Goal: Use online tool/utility: Utilize a website feature to perform a specific function

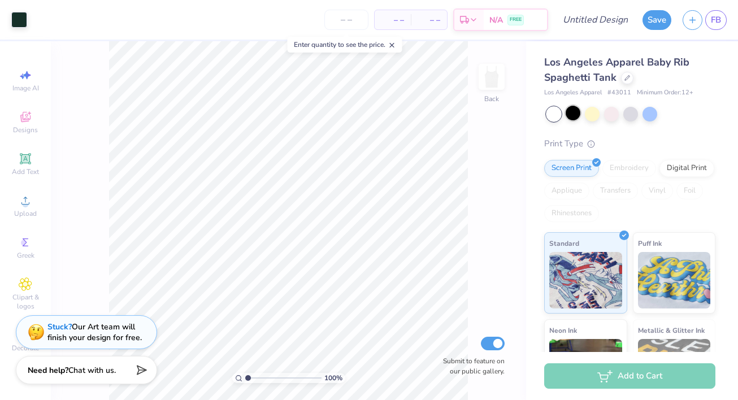
click at [574, 119] on div at bounding box center [572, 113] width 15 height 15
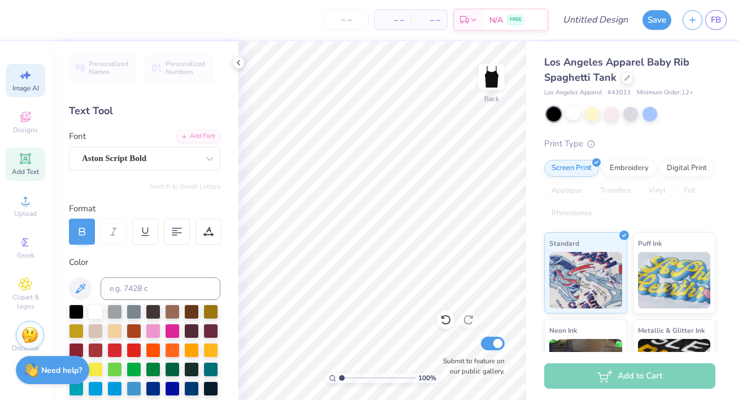
click at [23, 91] on span "Image AI" at bounding box center [25, 88] width 27 height 9
select select "4"
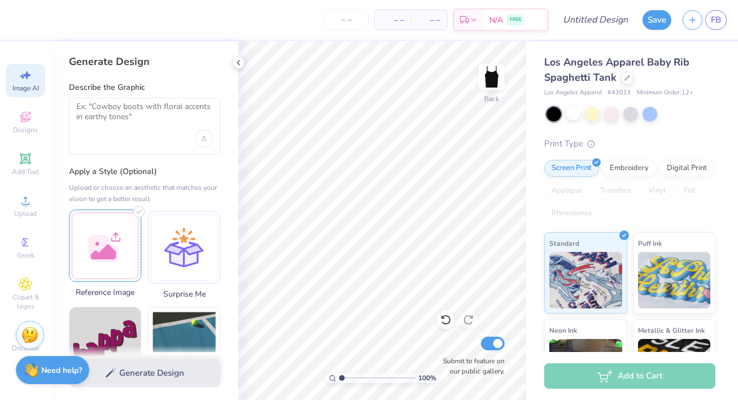
click at [91, 247] on div at bounding box center [105, 246] width 72 height 72
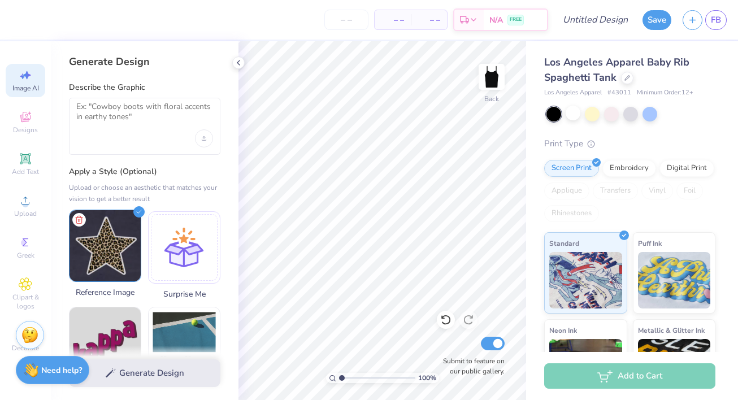
click at [130, 247] on img at bounding box center [104, 245] width 71 height 71
click at [125, 363] on div "Generate Design" at bounding box center [145, 373] width 188 height 55
click at [132, 373] on div "Generate Design" at bounding box center [145, 373] width 188 height 55
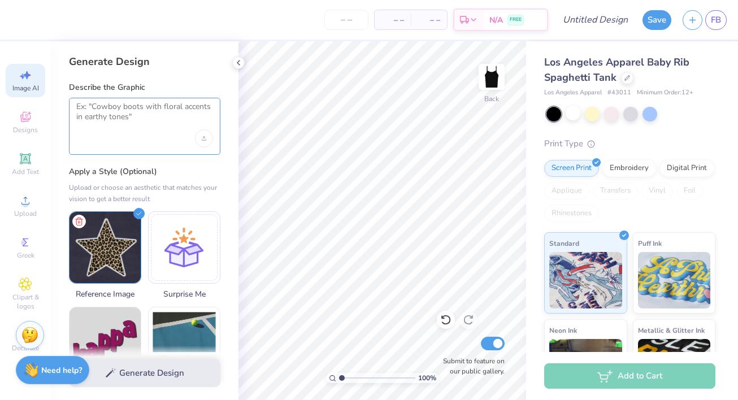
click at [141, 108] on textarea at bounding box center [144, 116] width 137 height 28
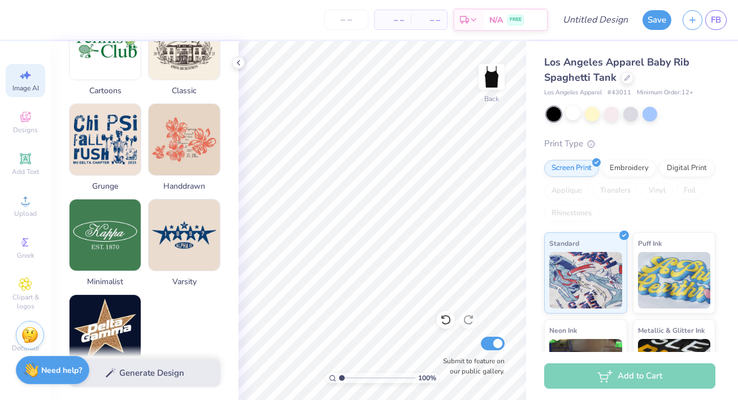
scroll to position [496, 0]
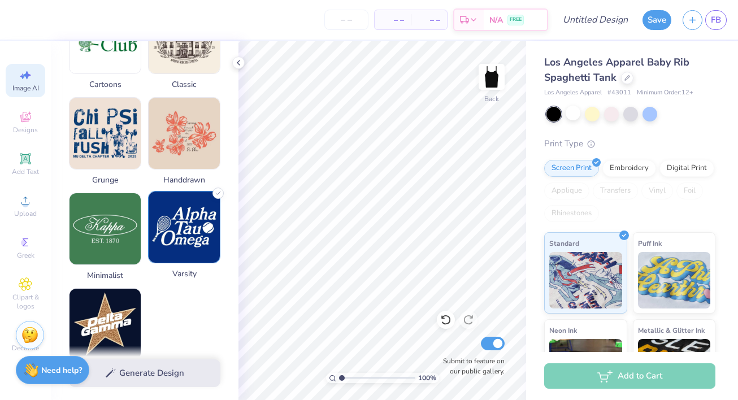
click at [202, 204] on img at bounding box center [184, 226] width 71 height 71
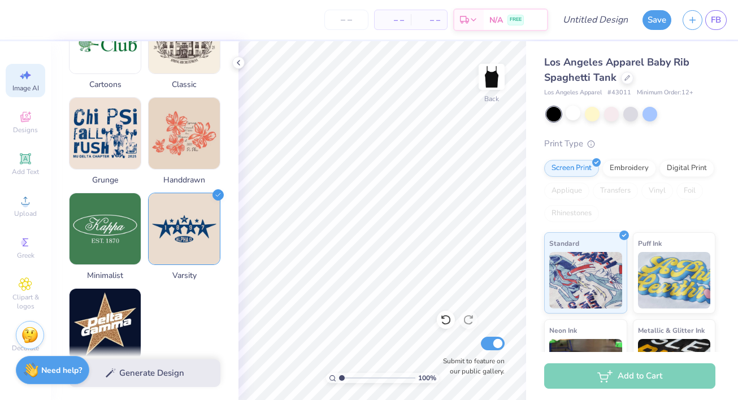
click at [129, 370] on div "Generate Design" at bounding box center [145, 373] width 188 height 55
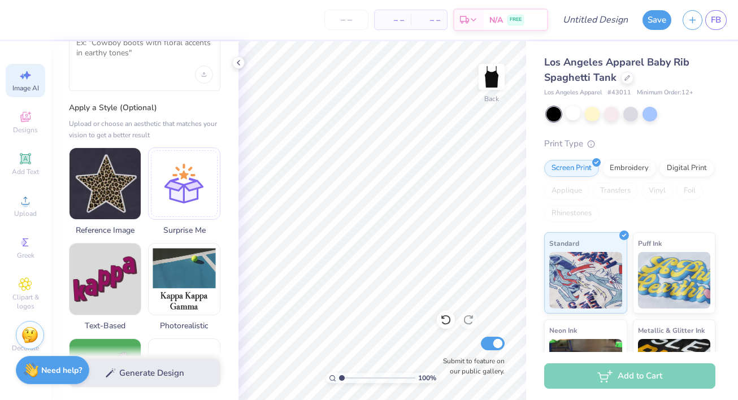
scroll to position [0, 0]
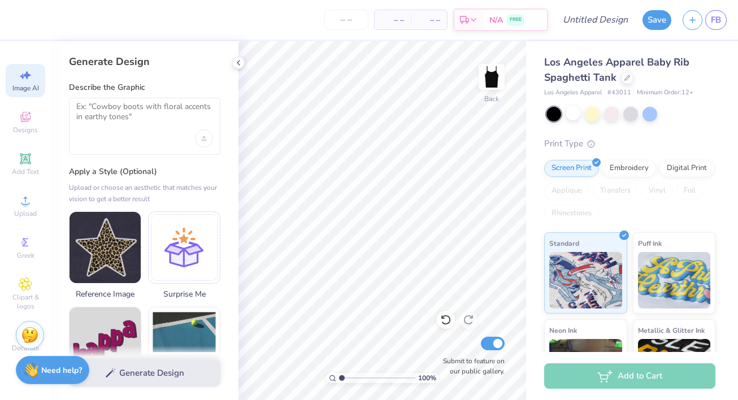
click at [151, 130] on div at bounding box center [144, 126] width 151 height 57
click at [133, 107] on textarea at bounding box center [144, 116] width 137 height 28
type textarea "L"
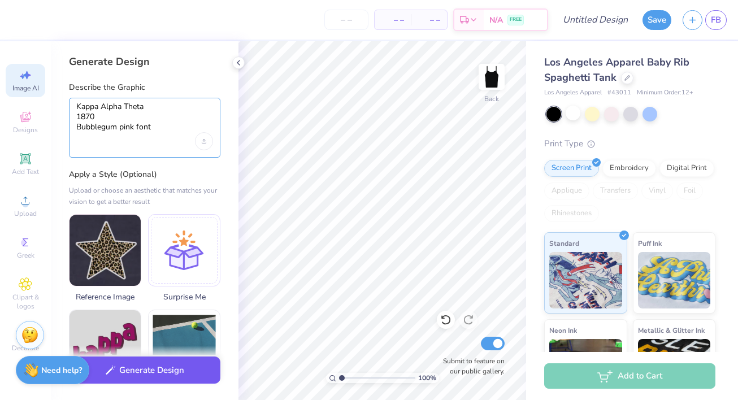
type textarea "Kappa Alpha Theta 1870 Bubblegum pink font"
click at [167, 371] on button "Generate Design" at bounding box center [144, 370] width 151 height 28
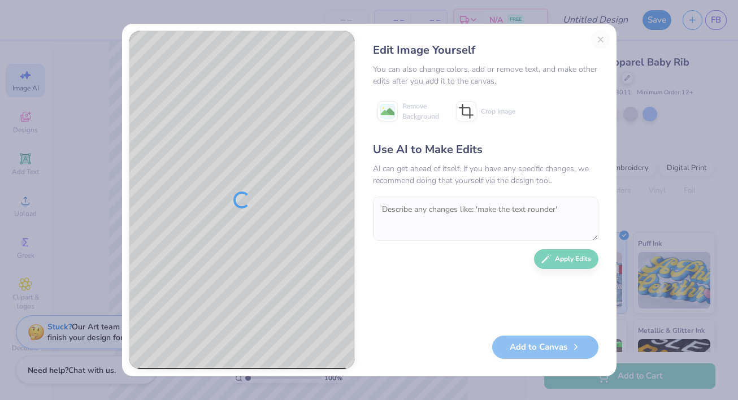
click at [599, 37] on div "Edit Image Yourself You can also change colors, add or remove text, and make ot…" at bounding box center [485, 199] width 248 height 339
click at [599, 32] on div "Edit Image Yourself You can also change colors, add or remove text, and make ot…" at bounding box center [485, 199] width 248 height 339
click at [626, 60] on div "Edit Image Yourself You can also change colors, add or remove text, and make ot…" at bounding box center [369, 200] width 738 height 400
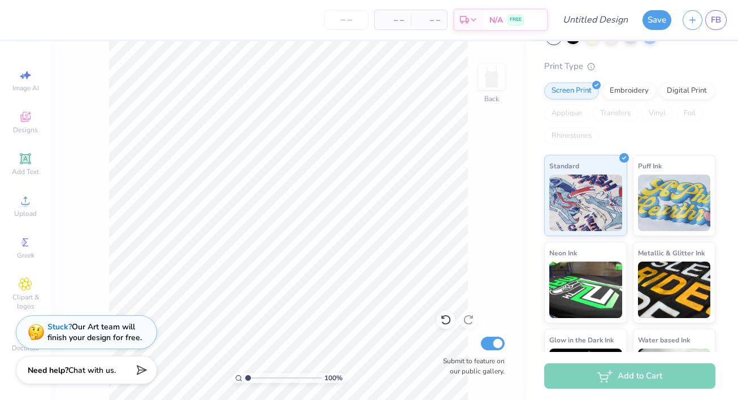
scroll to position [103, 0]
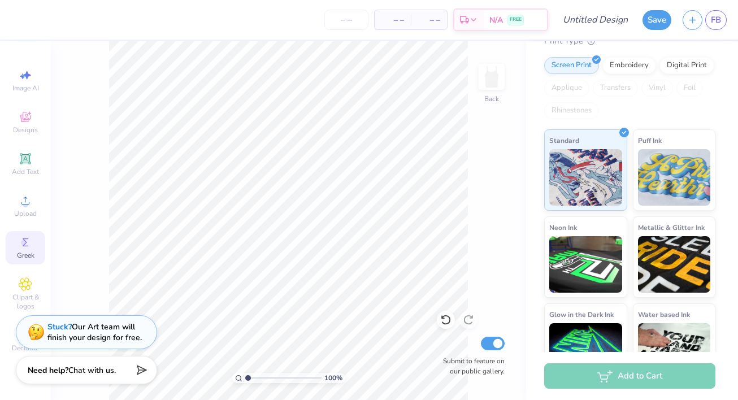
click at [21, 251] on span "Greek" at bounding box center [26, 255] width 18 height 9
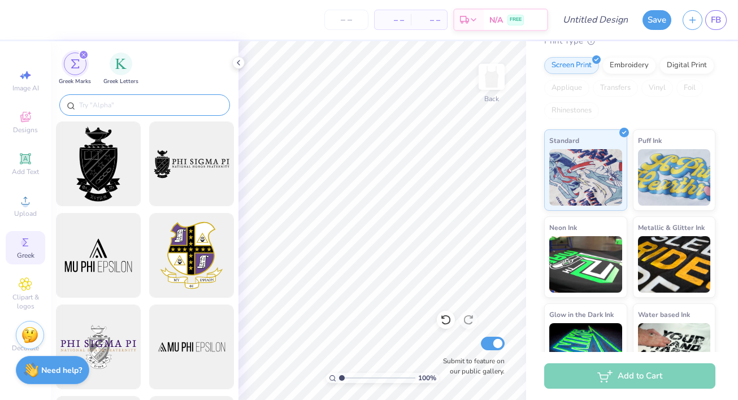
click at [130, 115] on div at bounding box center [144, 104] width 171 height 21
click at [128, 110] on input "text" at bounding box center [150, 104] width 145 height 11
click at [122, 72] on div "filter for Greek Letters" at bounding box center [121, 62] width 23 height 23
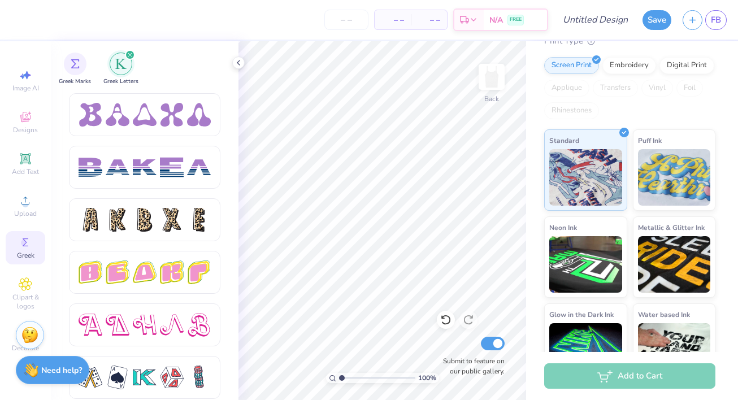
scroll to position [1789, 0]
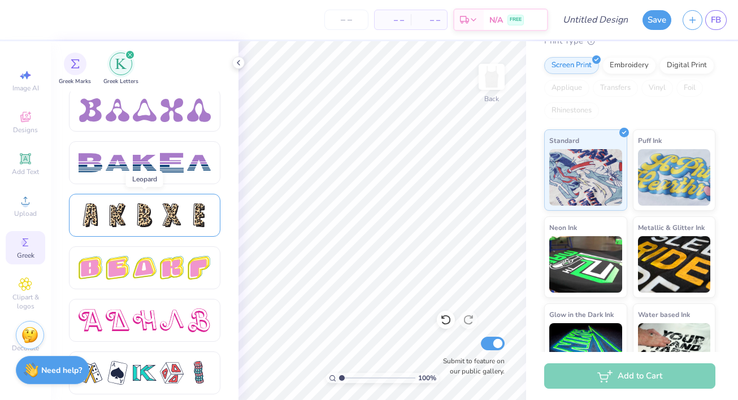
click at [122, 210] on div at bounding box center [118, 215] width 24 height 24
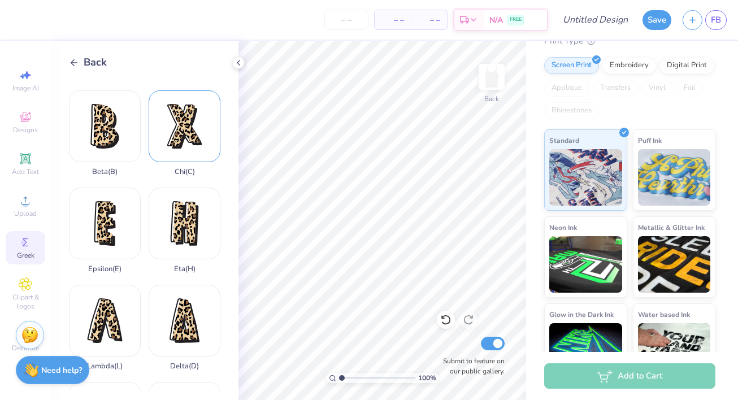
scroll to position [0, 0]
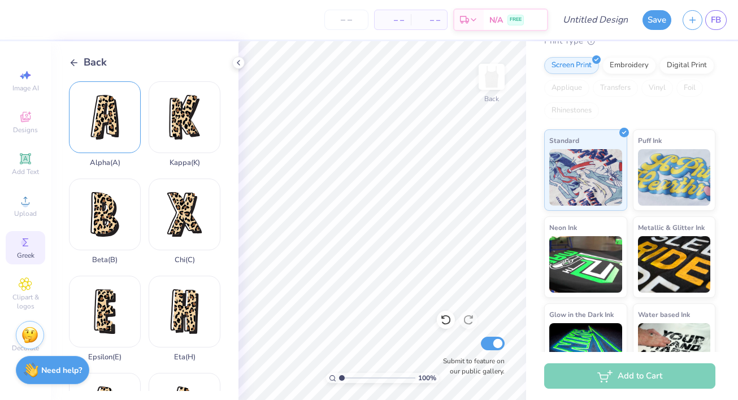
click at [111, 124] on div "Alpha ( A )" at bounding box center [105, 124] width 72 height 86
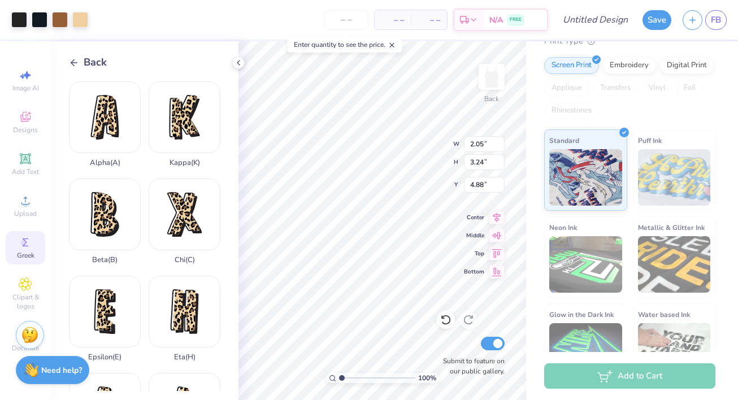
type input "1.13"
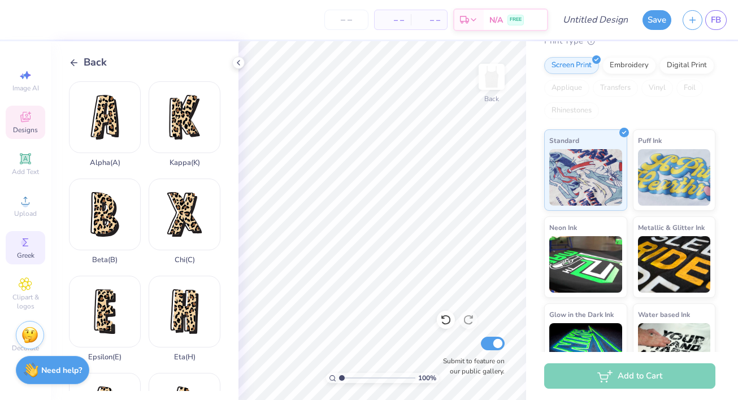
click at [18, 115] on div "Designs" at bounding box center [26, 122] width 40 height 33
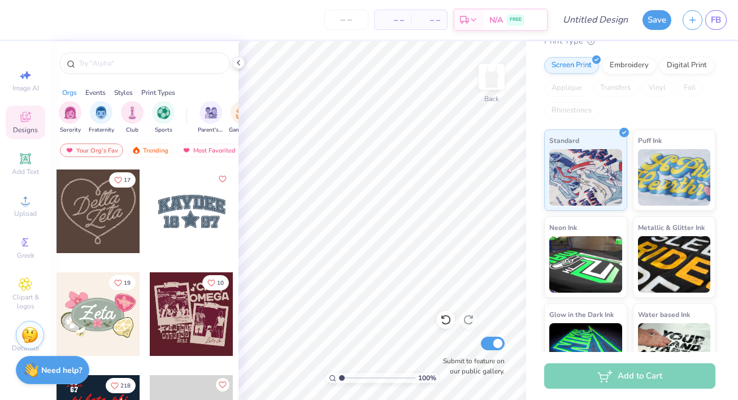
scroll to position [626, 0]
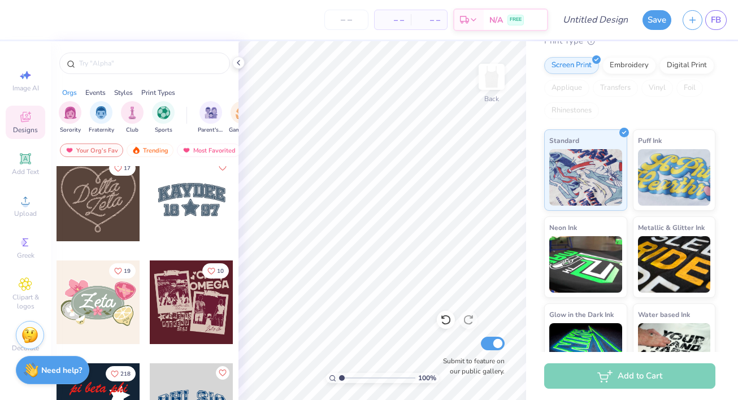
click at [191, 205] on div at bounding box center [192, 200] width 84 height 84
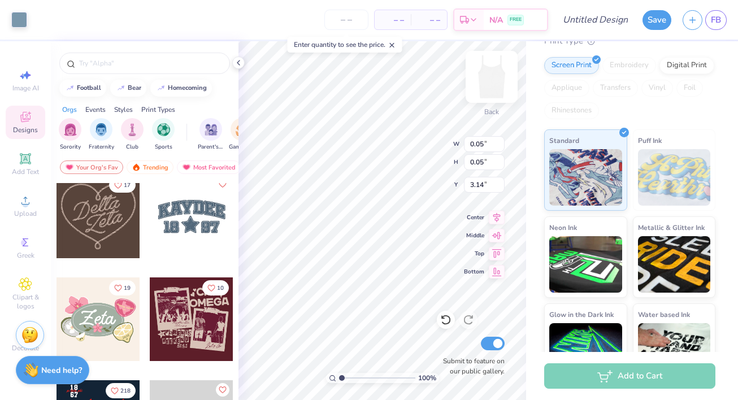
type input "0.05"
type input "3.14"
type input "0.13"
type input "0.16"
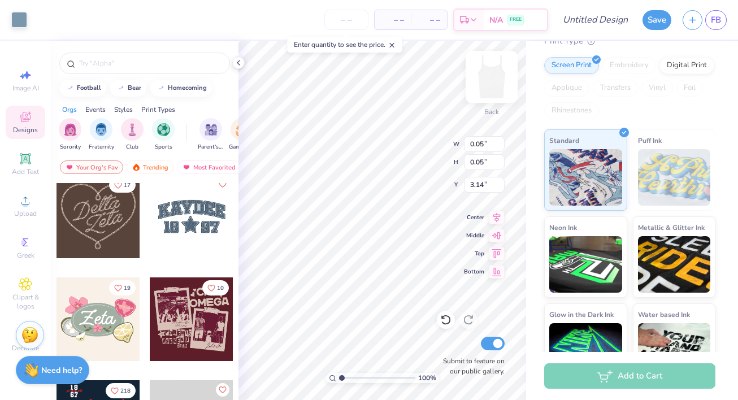
type input "3.01"
type input "6.80"
type input "1.97"
type input "2.28"
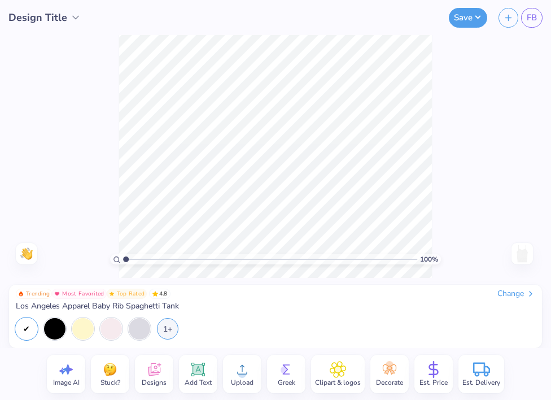
click at [431, 380] on span "Est. Price" at bounding box center [434, 382] width 28 height 9
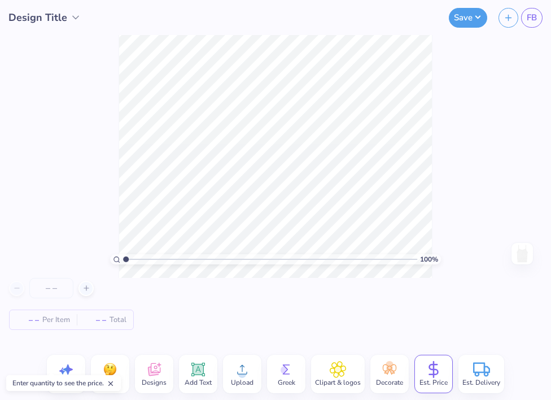
click at [54, 316] on span "Per Item" at bounding box center [56, 320] width 28 height 12
click at [43, 318] on span "Per Item" at bounding box center [56, 320] width 28 height 12
click at [82, 286] on div at bounding box center [86, 288] width 15 height 15
click at [82, 286] on icon at bounding box center [86, 288] width 8 height 8
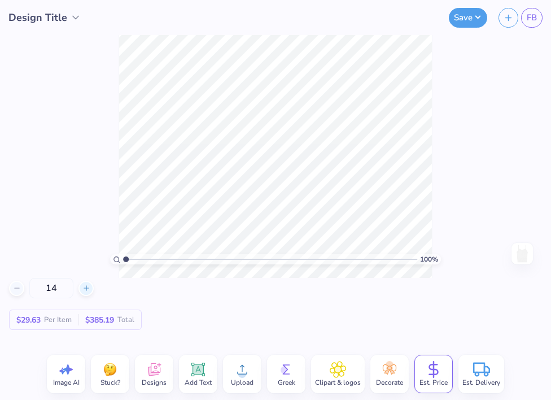
click at [82, 286] on icon at bounding box center [86, 288] width 8 height 8
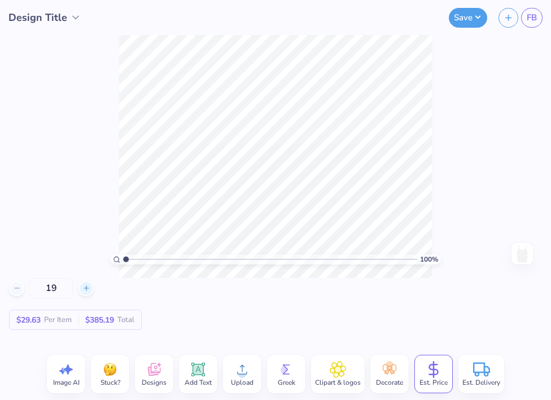
click at [82, 286] on icon at bounding box center [86, 288] width 8 height 8
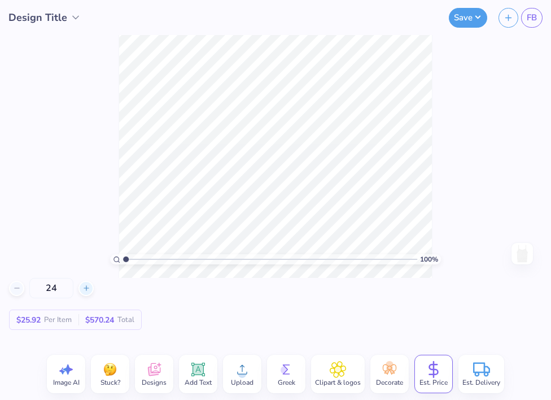
click at [82, 286] on icon at bounding box center [86, 288] width 8 height 8
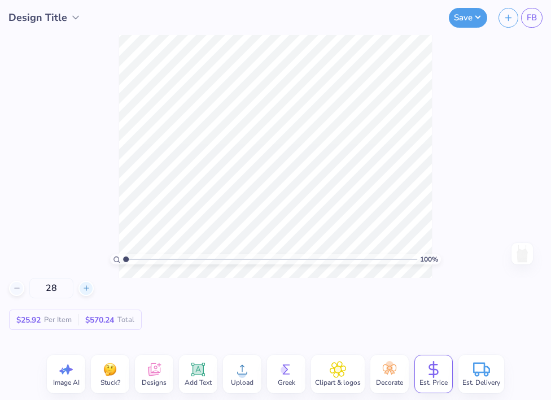
type input "29"
click at [335, 369] on icon at bounding box center [337, 369] width 7 height 7
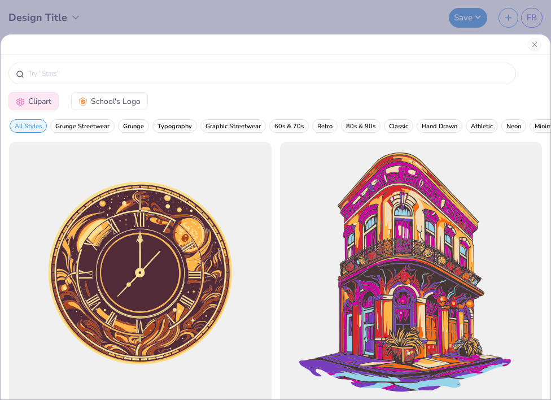
click at [195, 8] on div "Clipart School's Logo All Styles Grunge Streetwear Grunge Typography Graphic St…" at bounding box center [275, 200] width 551 height 400
click at [196, 19] on div "Clipart School's Logo All Styles Grunge Streetwear Grunge Typography Graphic St…" at bounding box center [275, 200] width 551 height 400
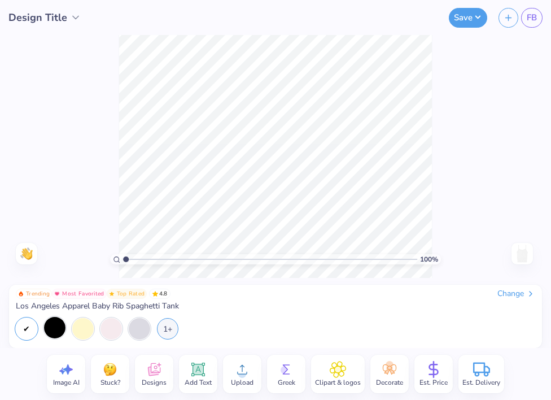
click at [45, 325] on div at bounding box center [54, 327] width 21 height 21
click at [164, 325] on div "1+" at bounding box center [167, 327] width 21 height 21
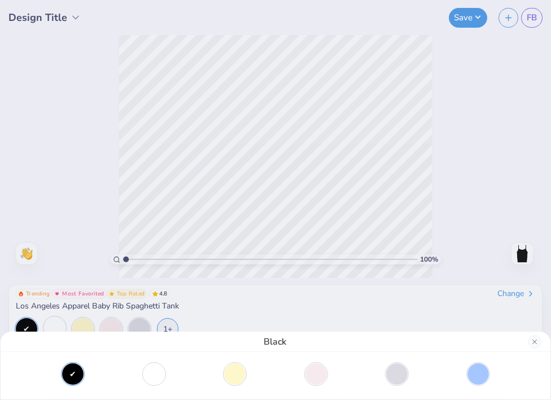
click at [468, 307] on div "Black" at bounding box center [275, 200] width 551 height 400
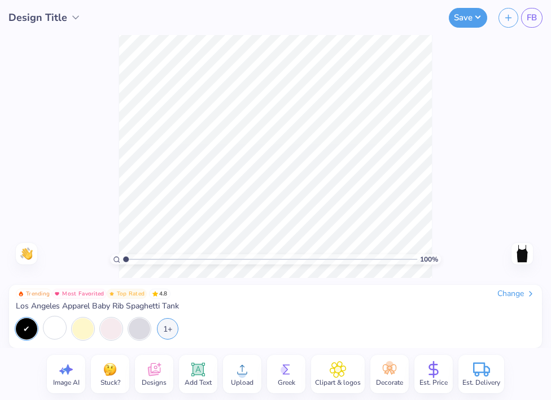
click at [70, 378] on span "Image AI" at bounding box center [66, 382] width 27 height 9
select select "4"
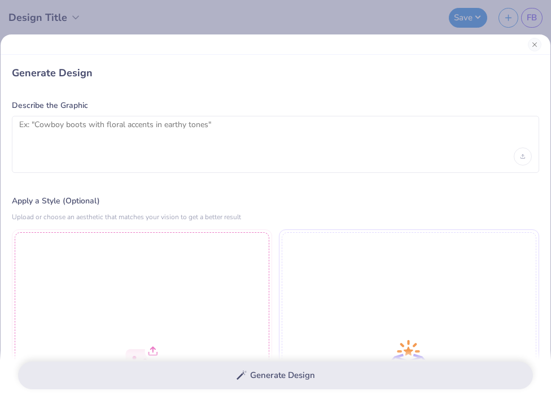
click at [117, 117] on div at bounding box center [275, 144] width 527 height 57
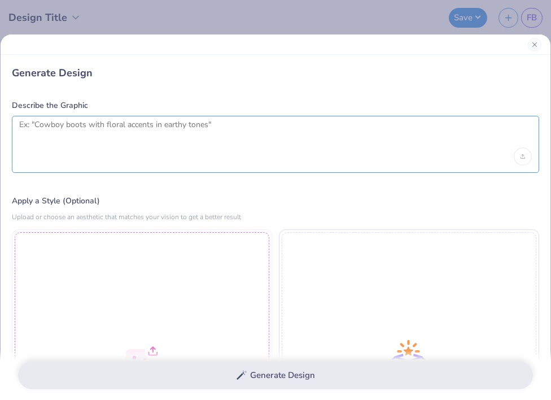
click at [115, 129] on textarea at bounding box center [275, 134] width 513 height 28
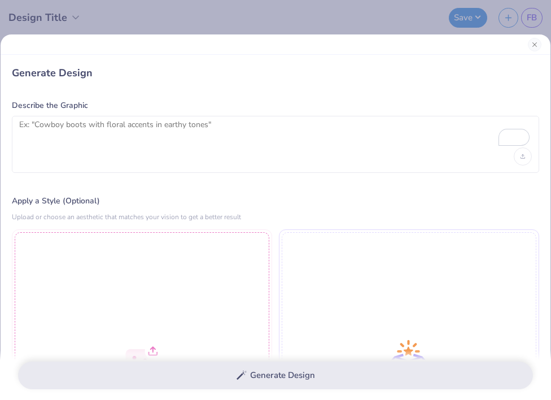
click at [242, 71] on div "Generate Design" at bounding box center [275, 73] width 527 height 14
click at [242, 38] on div at bounding box center [276, 44] width 550 height 20
click at [241, 19] on div "Generate Design Describe the Graphic Apply a Style (Optional) Upload or choose …" at bounding box center [275, 200] width 551 height 400
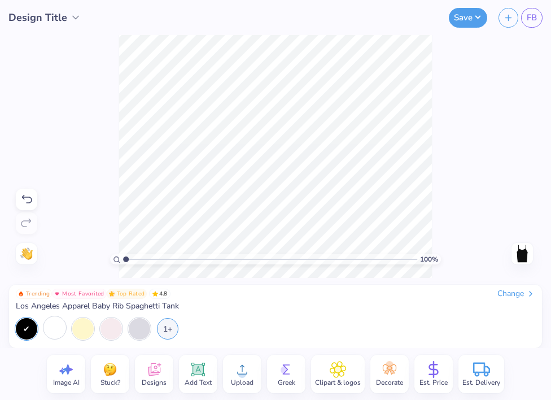
click at [196, 386] on span "Add Text" at bounding box center [198, 382] width 27 height 9
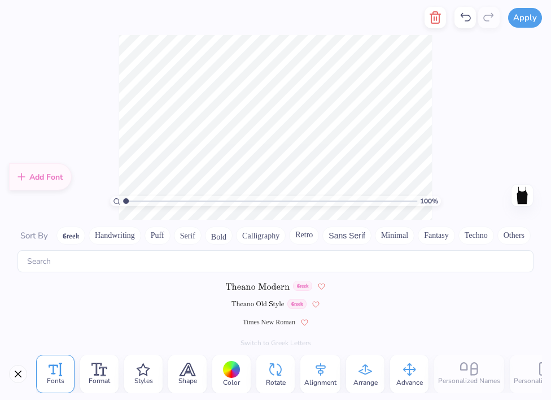
scroll to position [5205, 0]
click at [265, 303] on img at bounding box center [258, 305] width 53 height 7
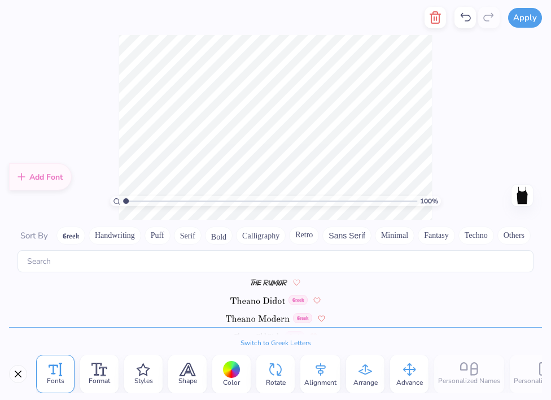
scroll to position [5169, 0]
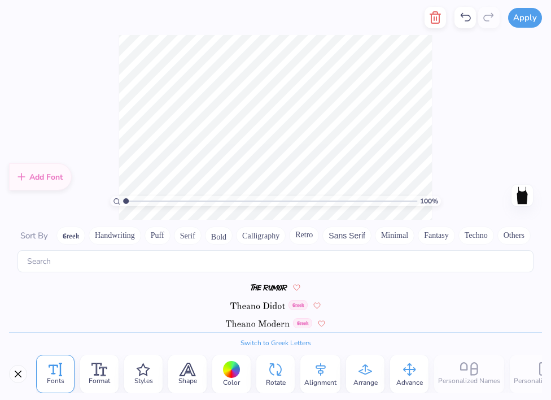
click at [268, 303] on img at bounding box center [257, 305] width 55 height 7
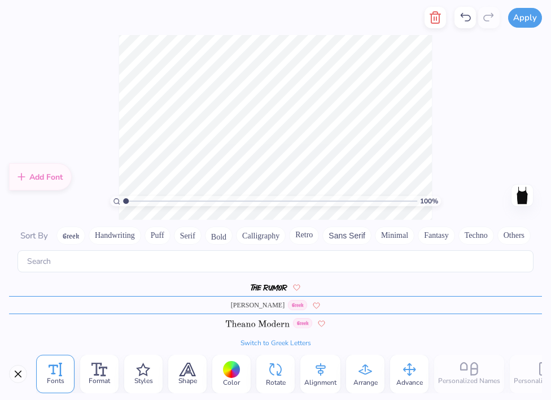
click at [269, 328] on div "Greek" at bounding box center [275, 323] width 533 height 18
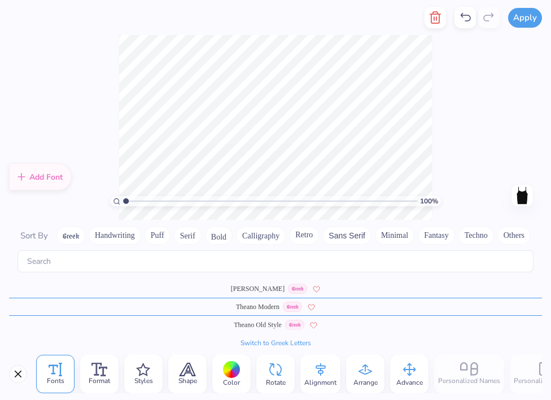
scroll to position [5187, 0]
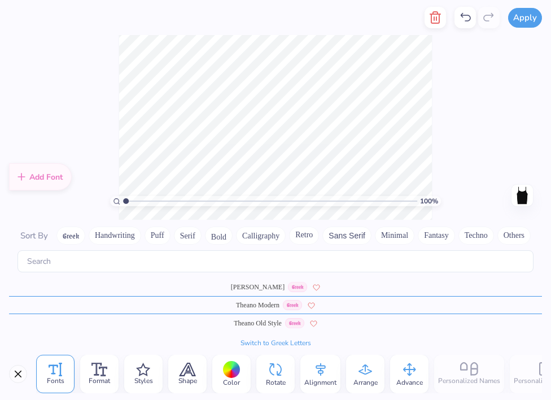
click at [112, 233] on button "Handwriting" at bounding box center [115, 235] width 53 height 18
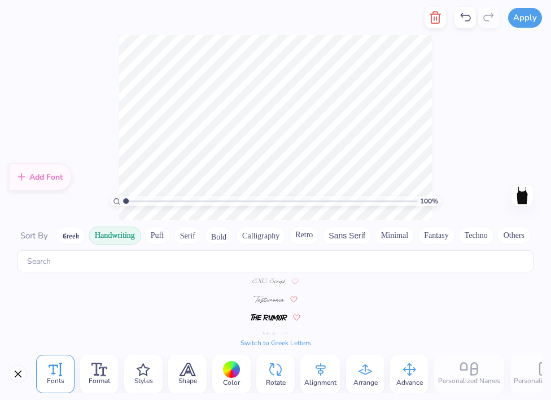
scroll to position [453, 0]
click at [260, 234] on button "Calligraphy" at bounding box center [261, 235] width 50 height 18
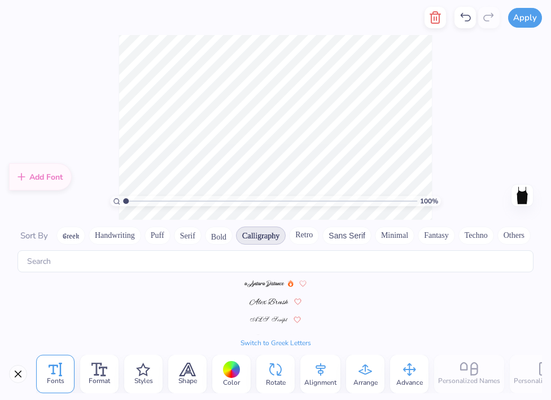
scroll to position [0, 0]
click at [352, 238] on button "Sans Serif" at bounding box center [346, 235] width 49 height 18
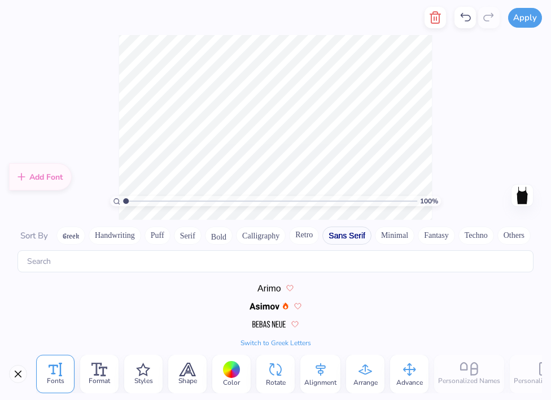
click at [384, 239] on button "Minimal" at bounding box center [395, 235] width 40 height 18
click at [437, 235] on button "Fantasy" at bounding box center [436, 235] width 37 height 18
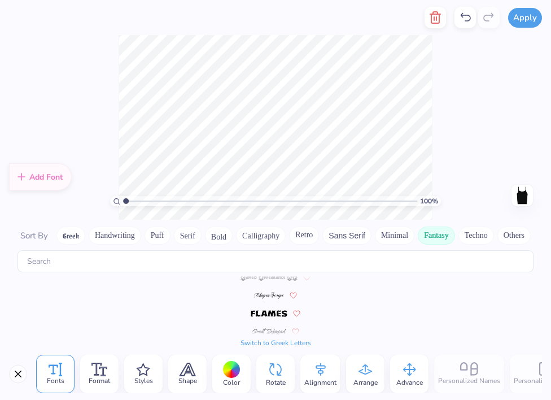
scroll to position [0, 0]
click at [477, 231] on button "Techno" at bounding box center [477, 235] width 36 height 18
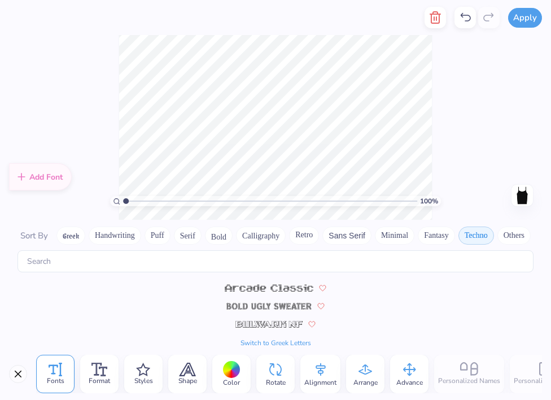
click at [342, 239] on button "Sans Serif" at bounding box center [346, 235] width 49 height 18
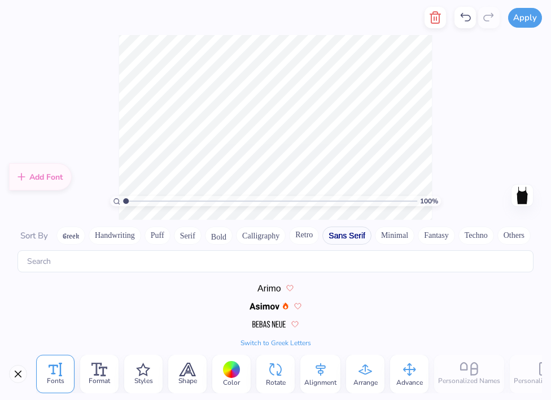
click at [300, 236] on button "Retro" at bounding box center [304, 235] width 30 height 18
click at [273, 290] on img at bounding box center [269, 287] width 49 height 7
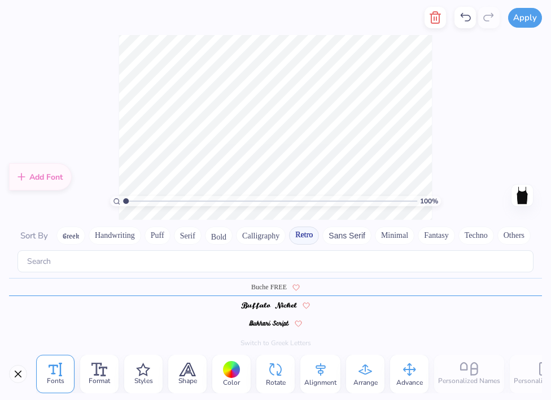
scroll to position [163, 0]
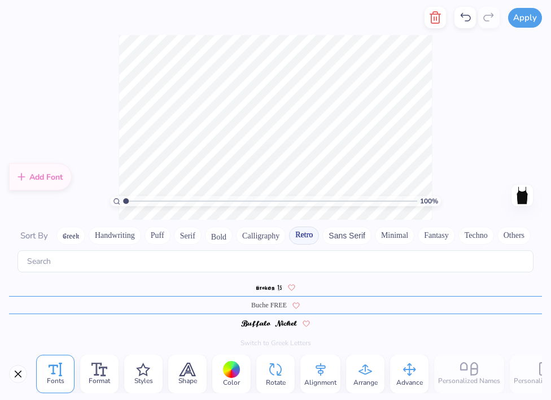
click at [114, 242] on button "Handwriting" at bounding box center [115, 235] width 53 height 18
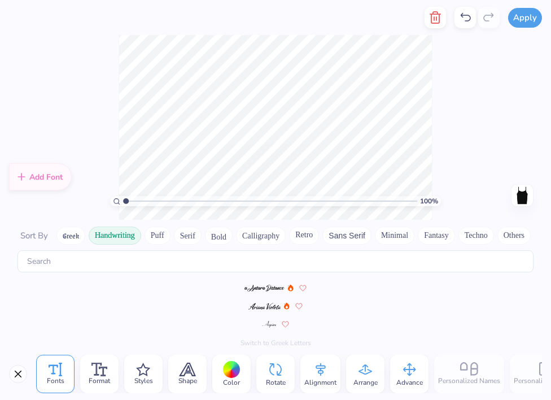
click at [153, 237] on button "Puff" at bounding box center [158, 235] width 26 height 18
click at [178, 237] on button "Serif" at bounding box center [188, 235] width 28 height 18
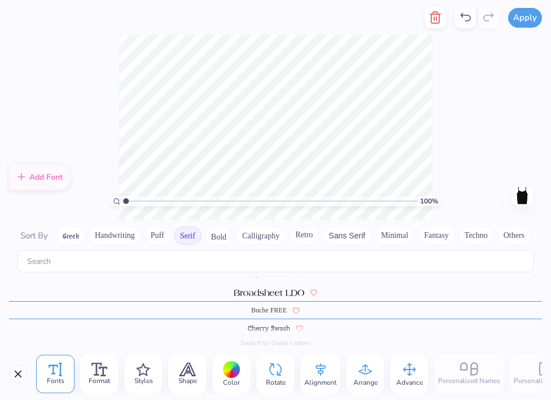
scroll to position [91, 0]
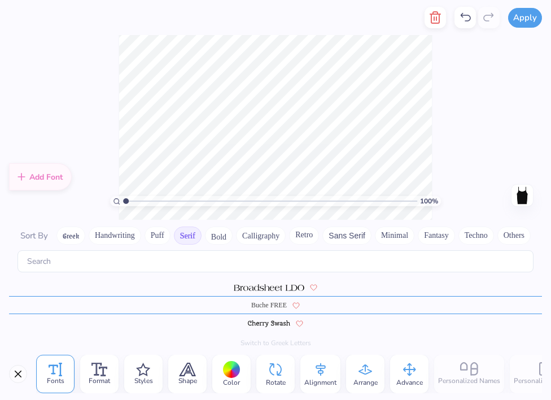
click at [275, 306] on span "Buche FREE" at bounding box center [269, 305] width 36 height 10
click at [222, 231] on button "Bold" at bounding box center [219, 235] width 28 height 18
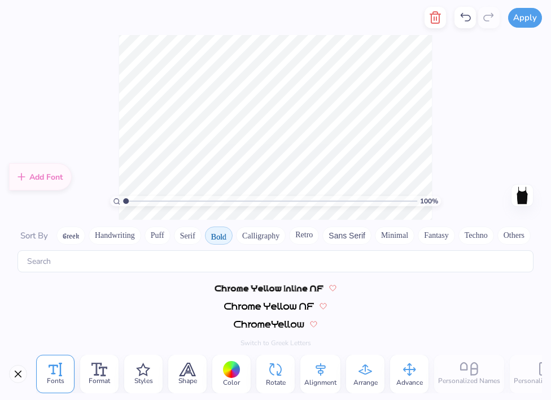
click at [254, 234] on button "Calligraphy" at bounding box center [261, 235] width 50 height 18
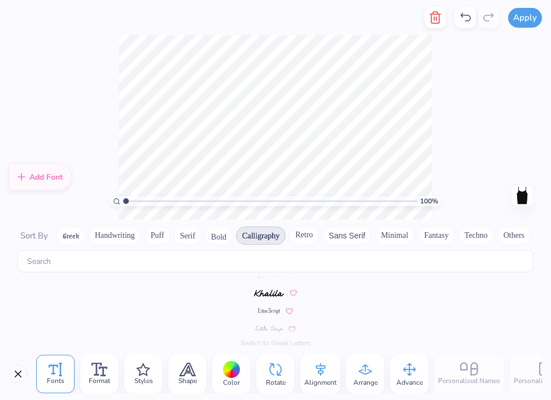
scroll to position [272, 0]
click at [270, 306] on img at bounding box center [269, 305] width 23 height 7
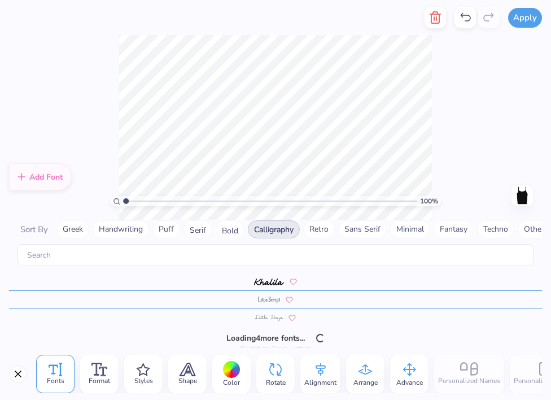
type textarea "KA"
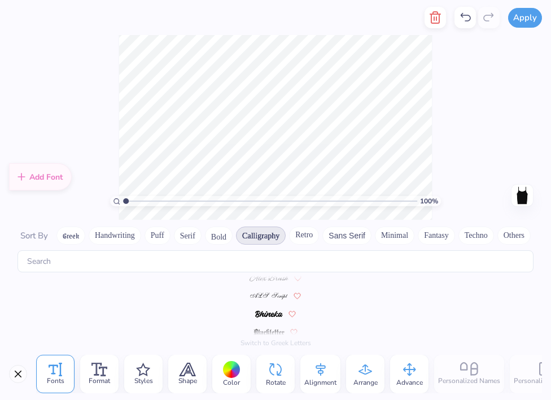
scroll to position [0, 0]
type textarea "KA"
paste textarea
type textarea "KA"
click at [102, 376] on span "Format" at bounding box center [99, 380] width 21 height 9
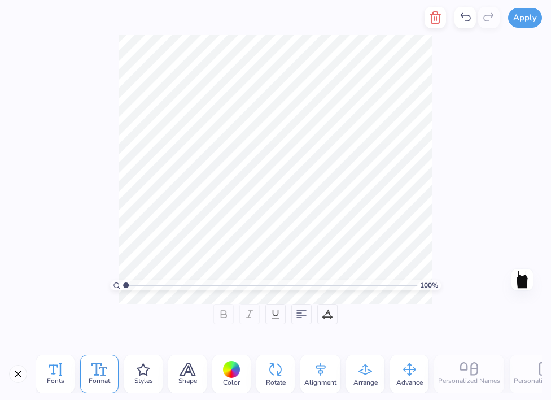
click at [57, 379] on span "Fonts" at bounding box center [56, 380] width 18 height 9
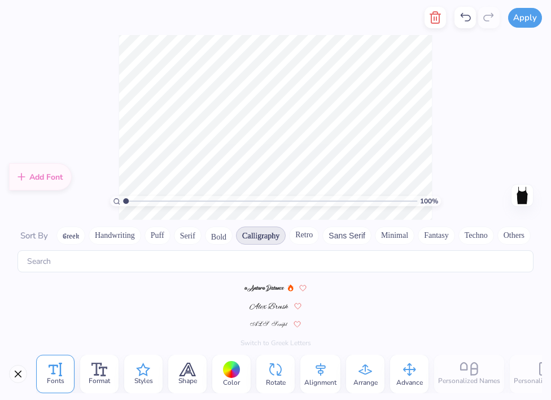
click at [128, 380] on div "Styles" at bounding box center [143, 374] width 38 height 38
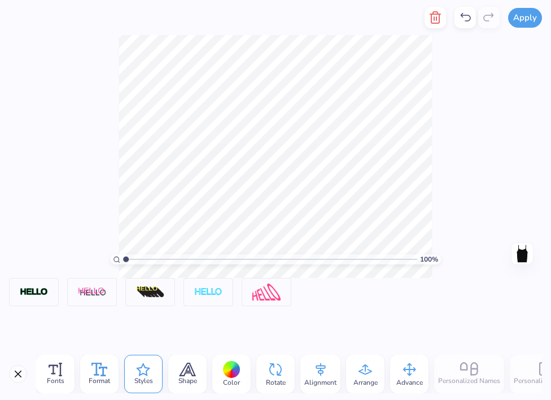
click at [98, 368] on icon at bounding box center [99, 370] width 16 height 14
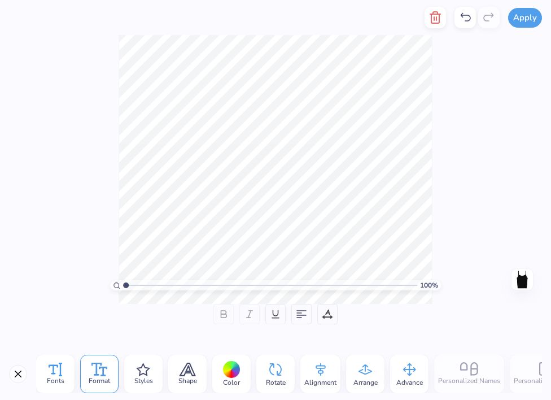
click at [57, 374] on icon at bounding box center [56, 370] width 14 height 14
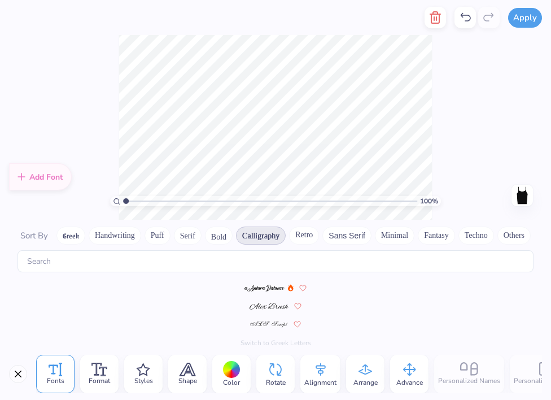
click at [42, 236] on span "Sort By" at bounding box center [34, 235] width 28 height 11
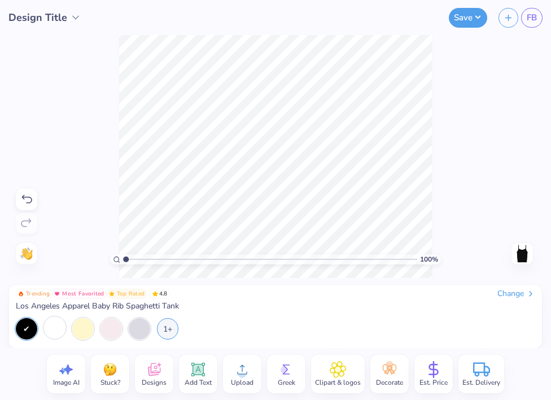
click at [190, 366] on icon at bounding box center [198, 369] width 17 height 17
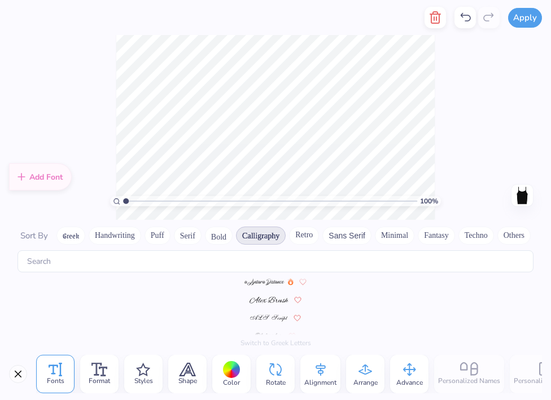
scroll to position [0, 0]
type textarea "KA"
click at [143, 373] on icon at bounding box center [143, 369] width 12 height 11
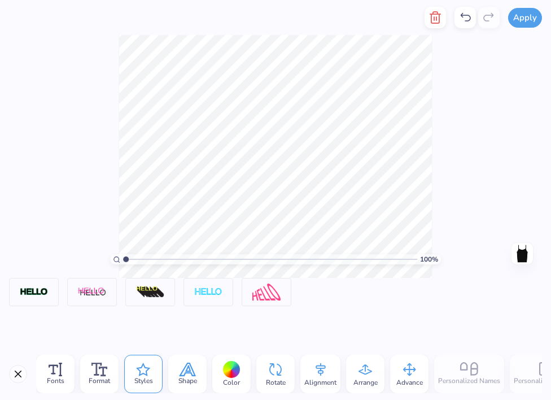
click at [196, 372] on div "Shape" at bounding box center [187, 374] width 38 height 38
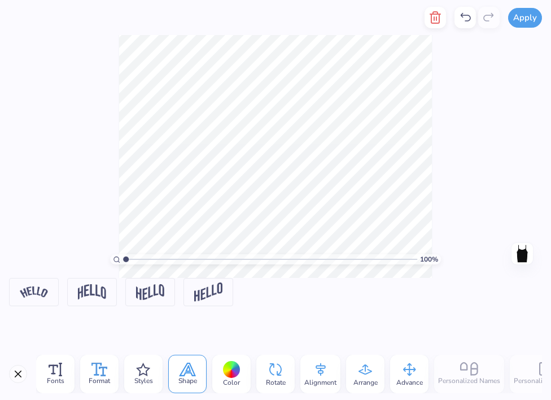
click at [89, 383] on span "Format" at bounding box center [99, 380] width 21 height 9
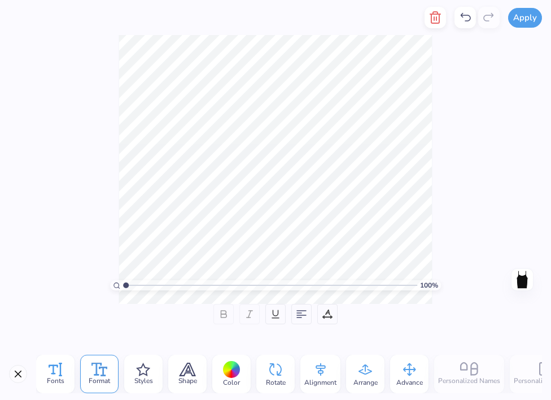
click at [69, 376] on div "Fonts" at bounding box center [55, 374] width 38 height 38
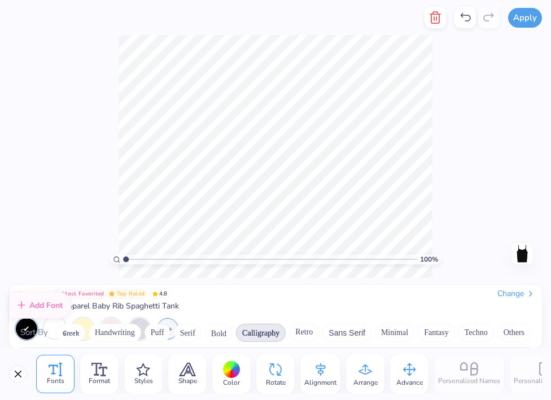
scroll to position [6, 0]
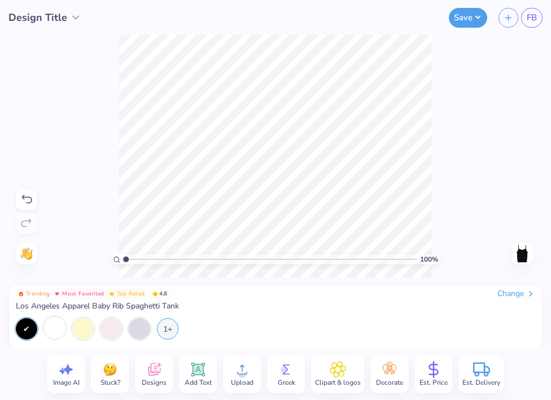
click at [301, 372] on div "Greek" at bounding box center [286, 374] width 38 height 38
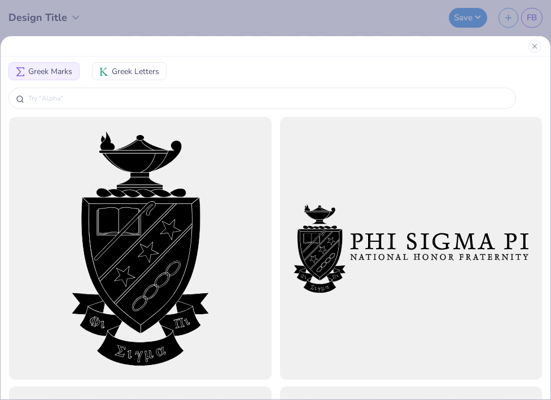
click at [137, 77] on button "Greek Letters" at bounding box center [129, 71] width 75 height 18
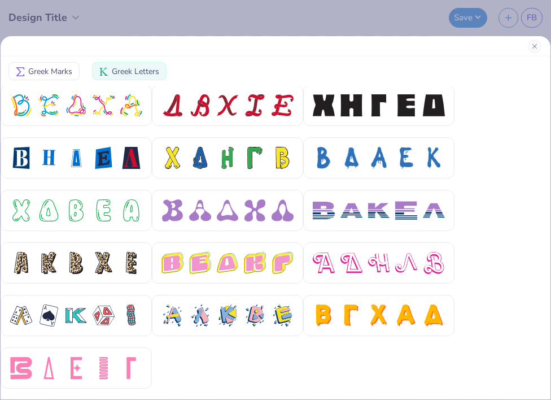
scroll to position [0, 0]
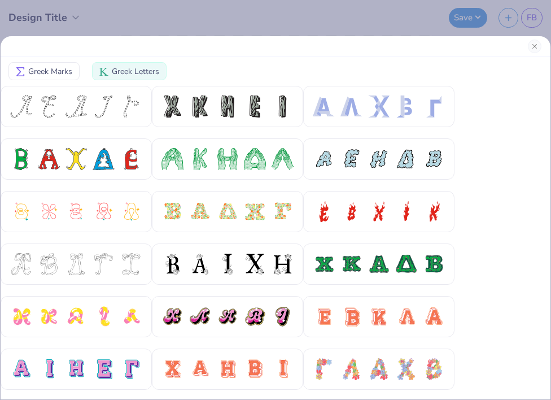
click at [59, 71] on span "Greek Marks" at bounding box center [50, 72] width 44 height 12
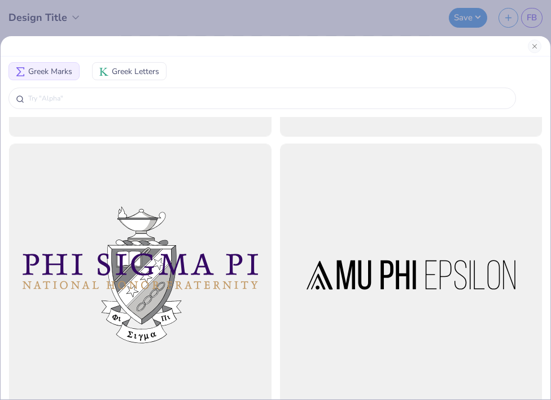
scroll to position [324, 0]
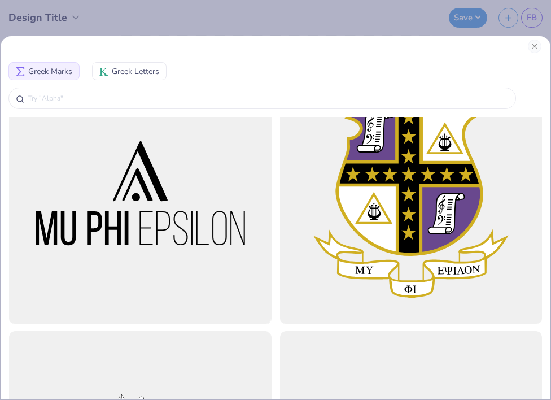
click at [251, 14] on div "Greek Marks Greek Letters" at bounding box center [275, 200] width 551 height 400
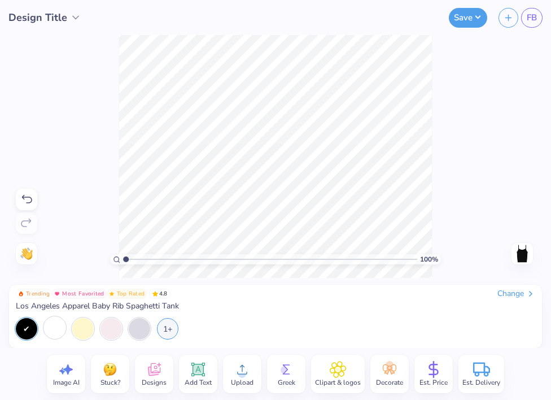
click at [53, 378] on span "Image AI" at bounding box center [66, 382] width 27 height 9
select select "4"
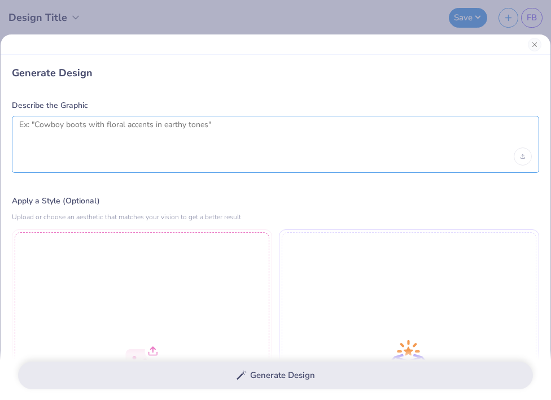
click at [106, 139] on textarea at bounding box center [275, 134] width 513 height 28
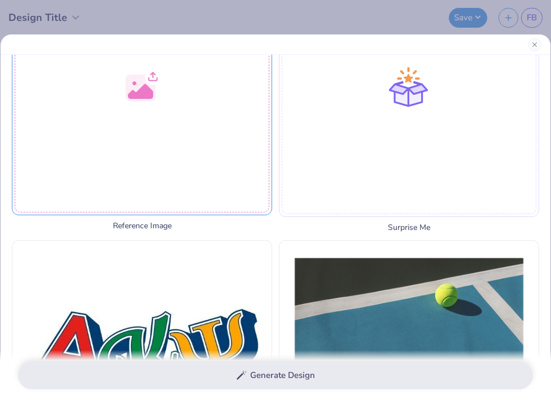
scroll to position [299, 0]
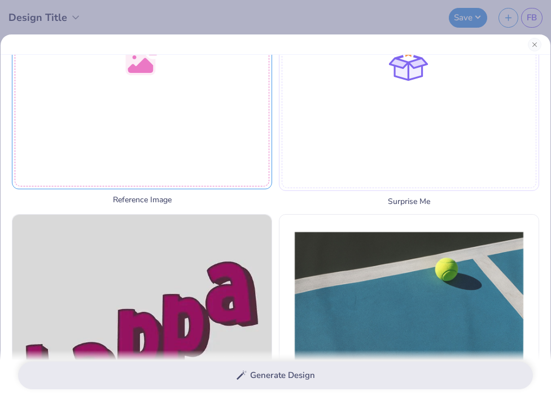
click at [167, 139] on div at bounding box center [142, 59] width 260 height 260
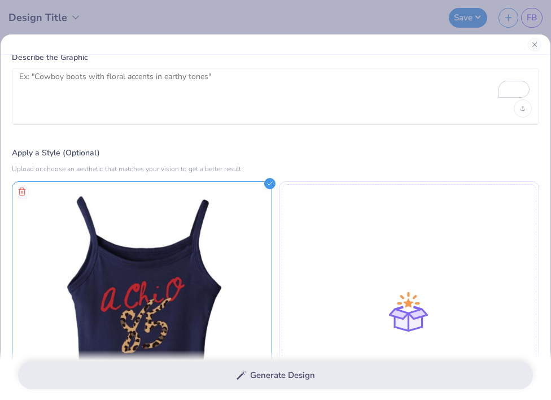
scroll to position [0, 0]
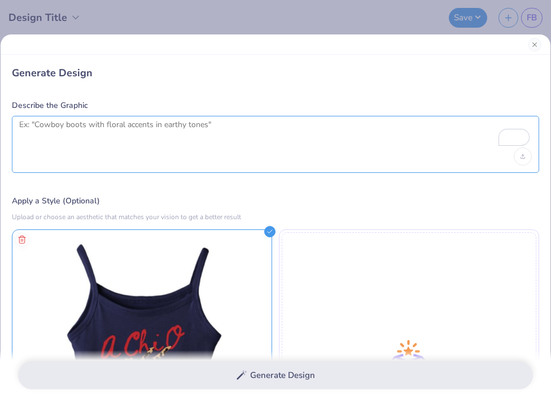
click at [212, 146] on textarea "To enrich screen reader interactions, please activate Accessibility in Grammarl…" at bounding box center [275, 134] width 513 height 28
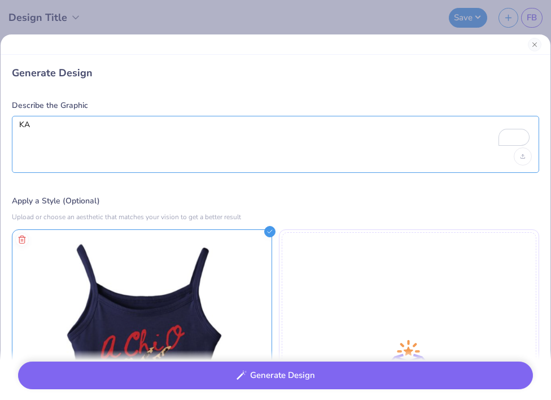
paste textarea "Θ"
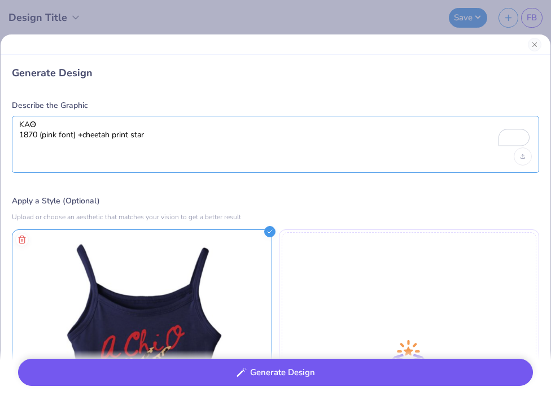
type textarea "KAΘ 1870 (pink font) +cheetah print star"
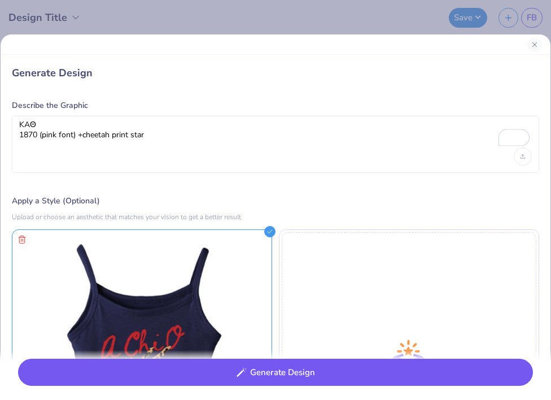
click at [193, 376] on button "Generate Design" at bounding box center [275, 373] width 515 height 28
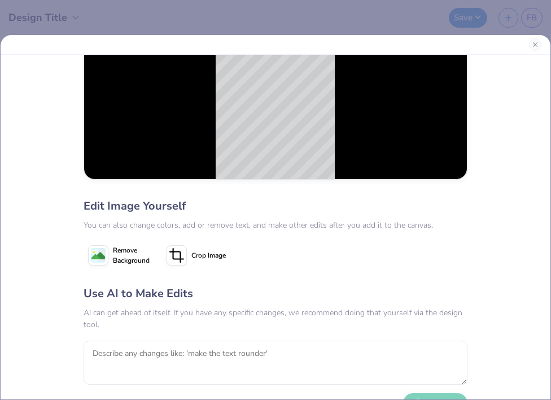
scroll to position [87, 0]
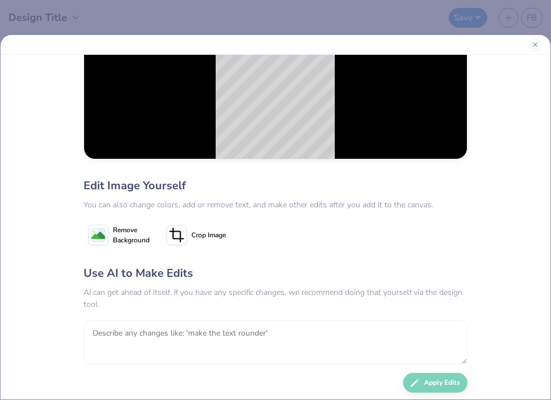
click at [267, 330] on textarea at bounding box center [276, 342] width 384 height 44
